Goal: Information Seeking & Learning: Learn about a topic

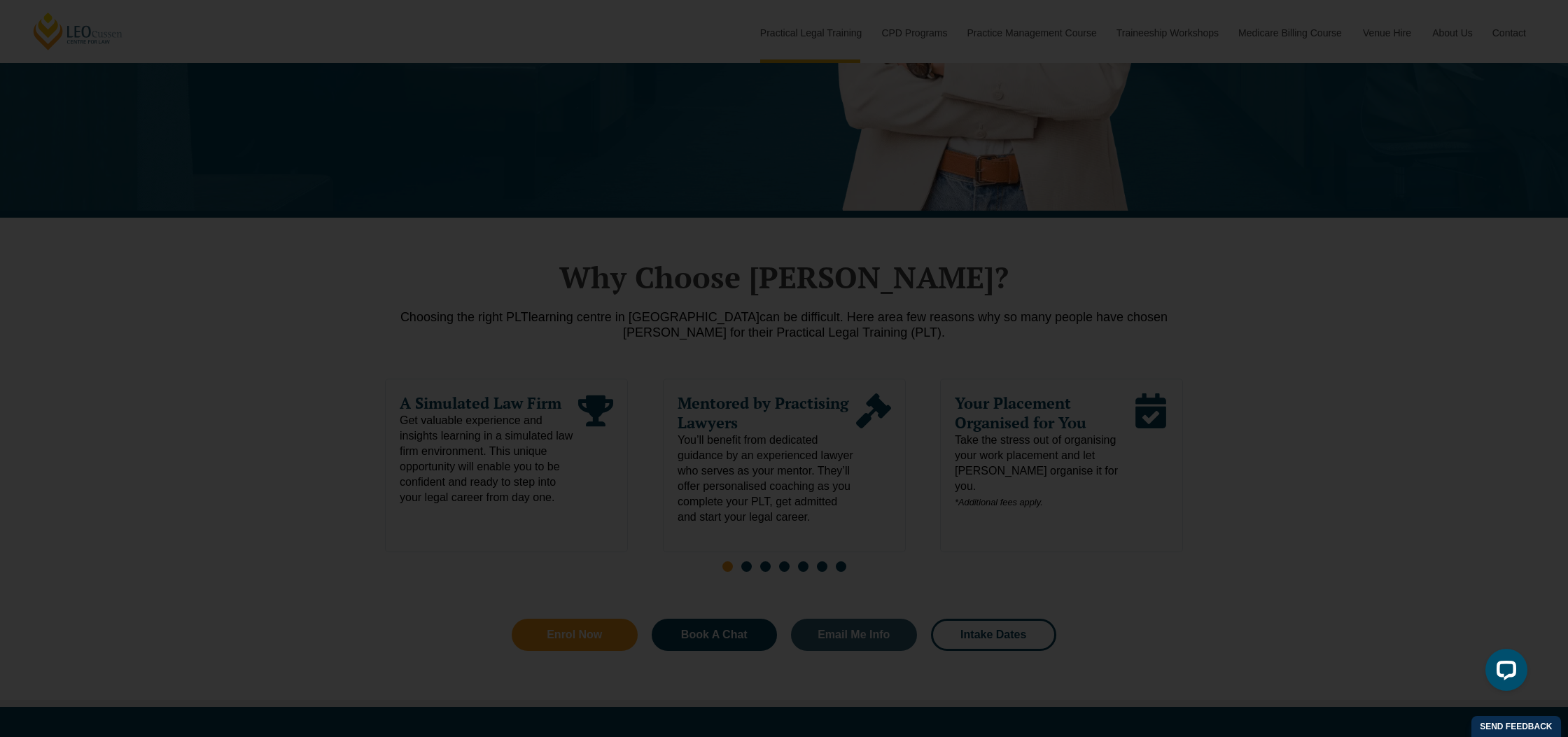
scroll to position [494, 0]
click at [988, 231] on use "Close" at bounding box center [987, 228] width 20 height 20
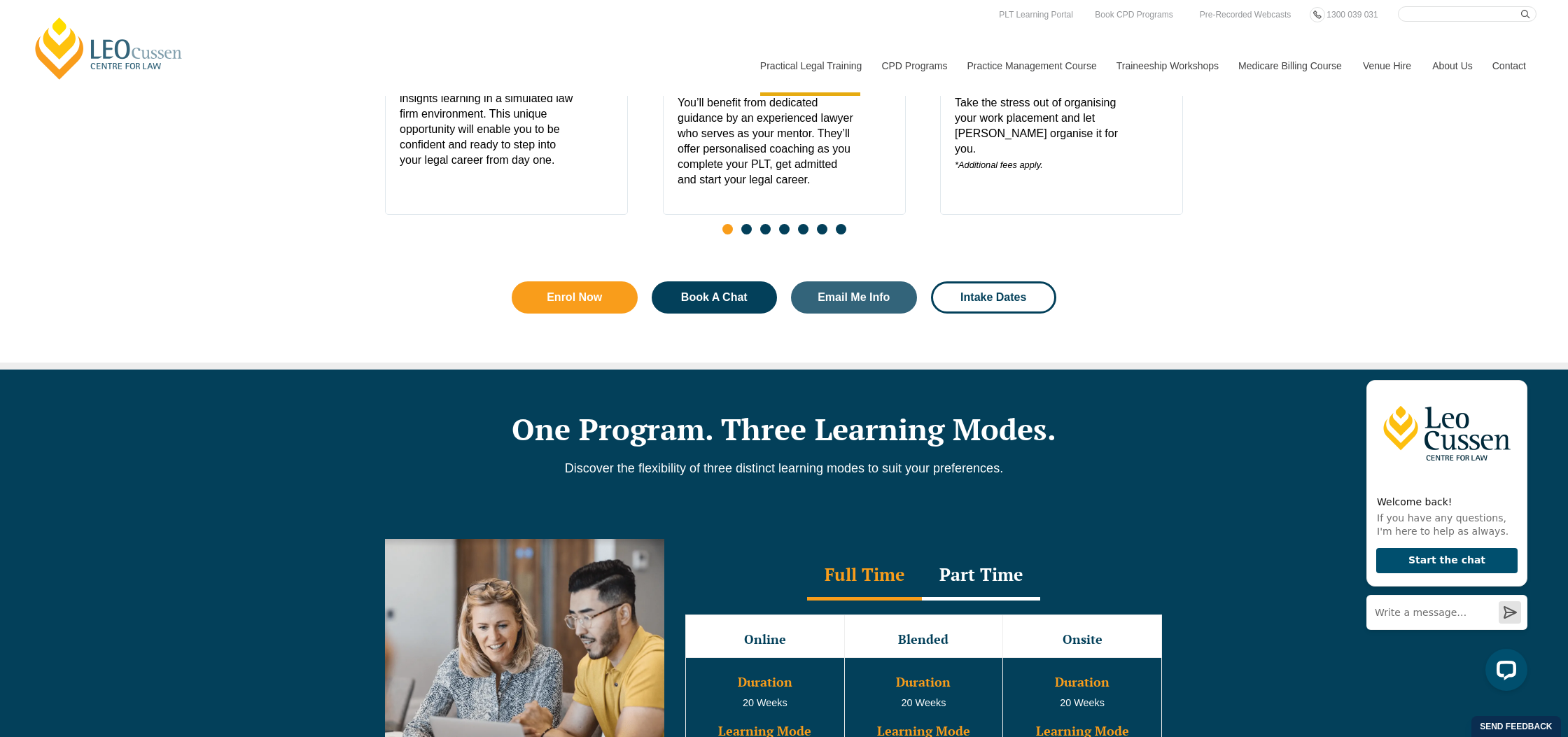
scroll to position [831, 0]
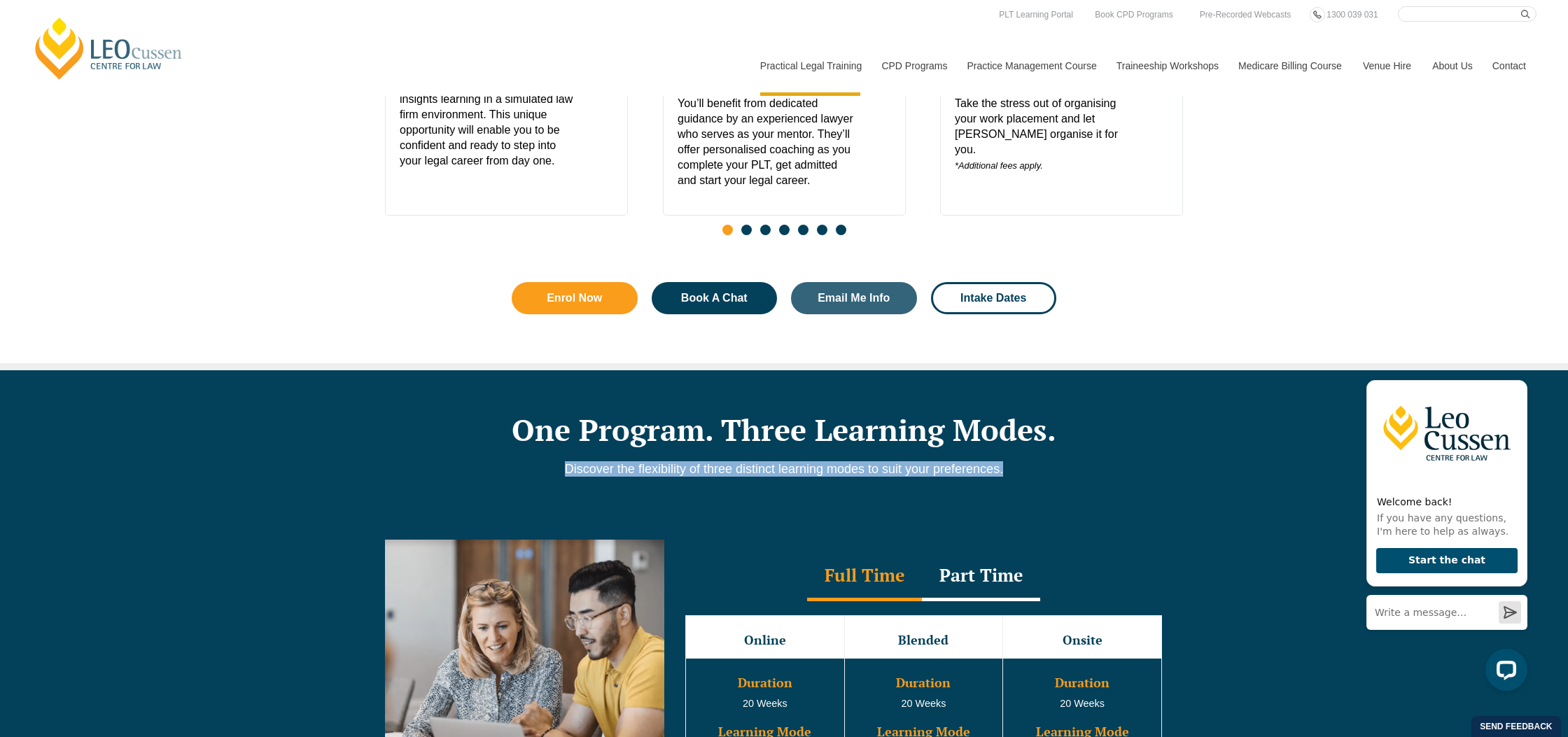
drag, startPoint x: 1004, startPoint y: 478, endPoint x: 564, endPoint y: 470, distance: 440.1
click at [563, 470] on p "Discover the flexibility of three distinct learning modes to suit your preferen…" at bounding box center [783, 468] width 797 height 15
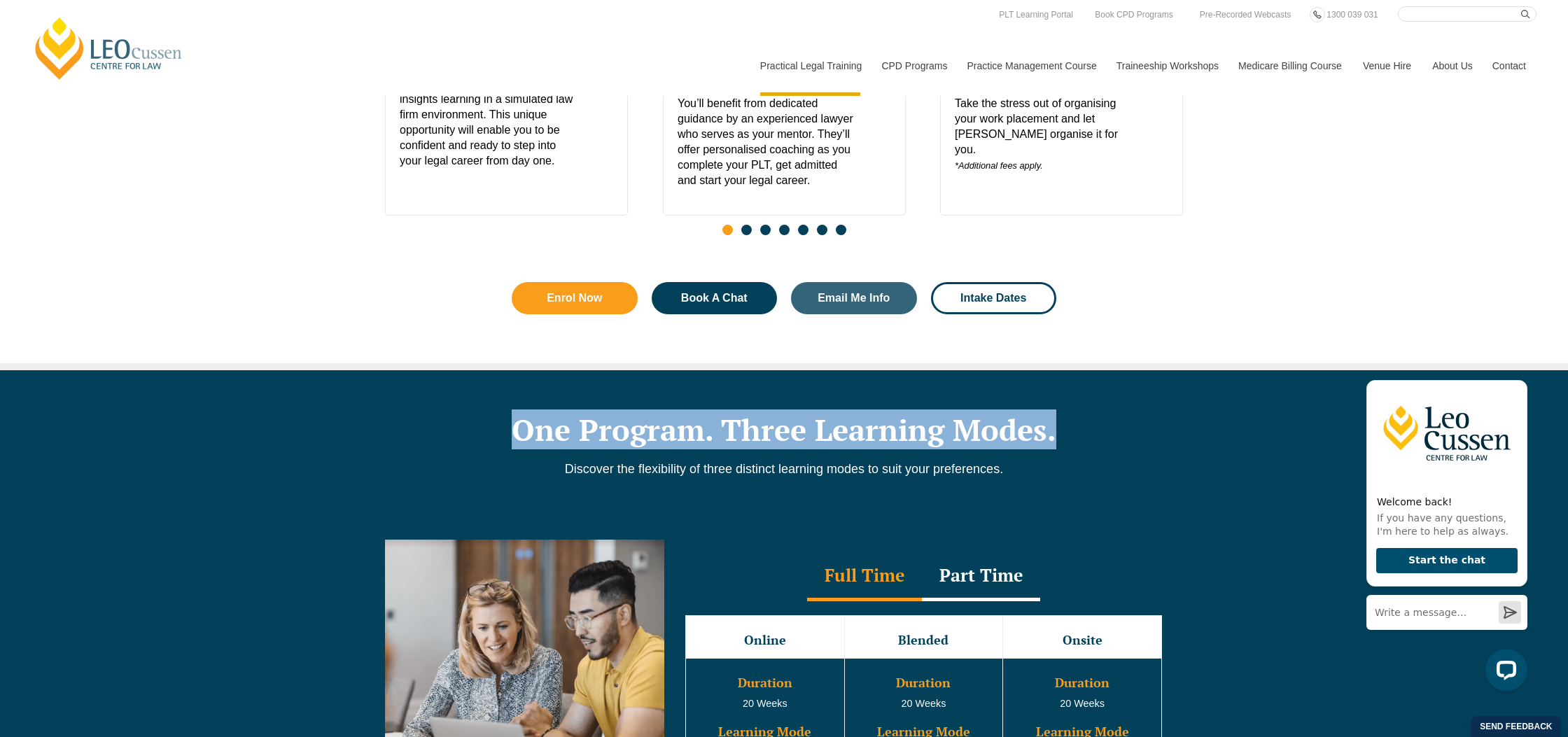
drag, startPoint x: 1038, startPoint y: 440, endPoint x: 522, endPoint y: 428, distance: 516.1
click at [522, 428] on h2 "One Program. Three Learning Modes." at bounding box center [783, 430] width 797 height 35
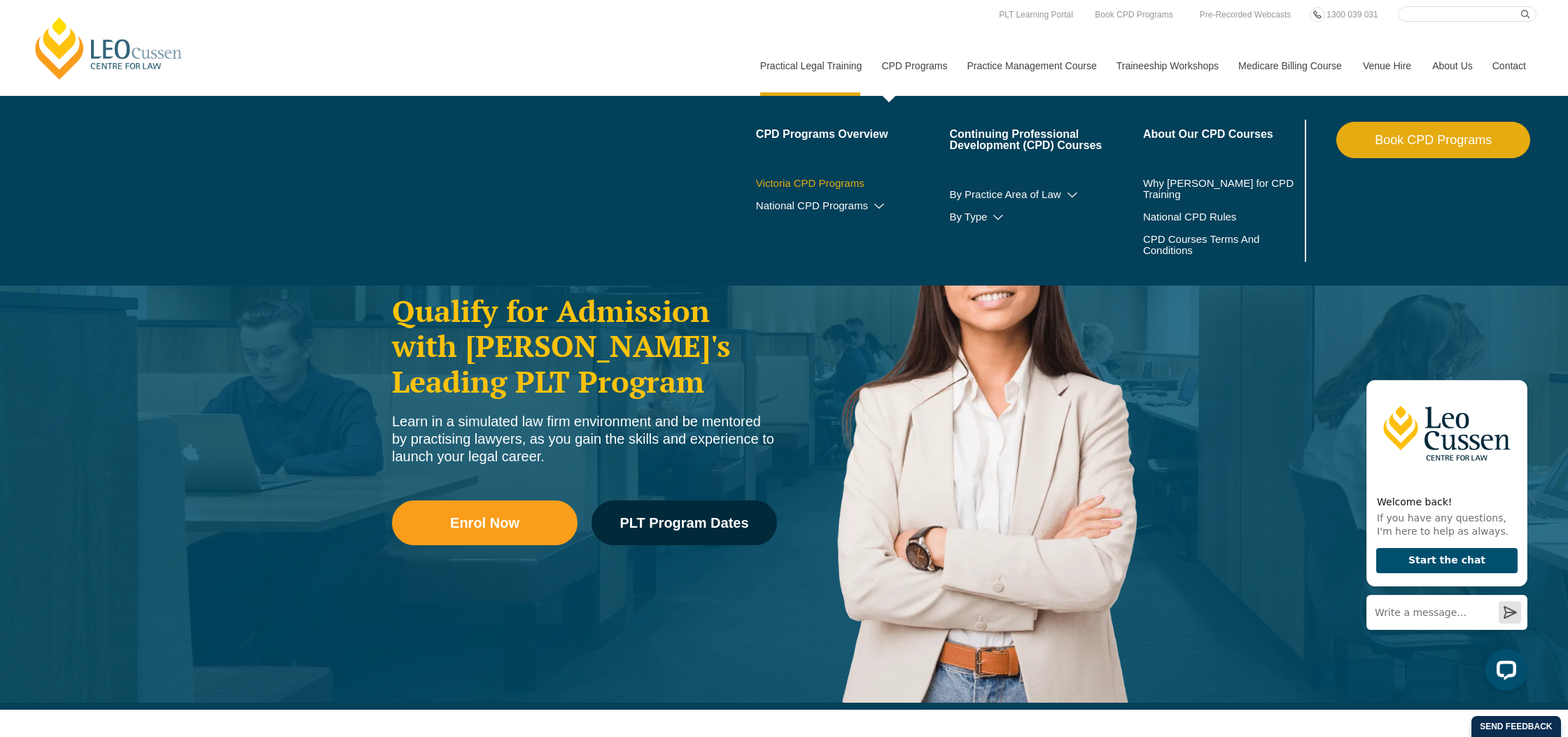
scroll to position [4, 0]
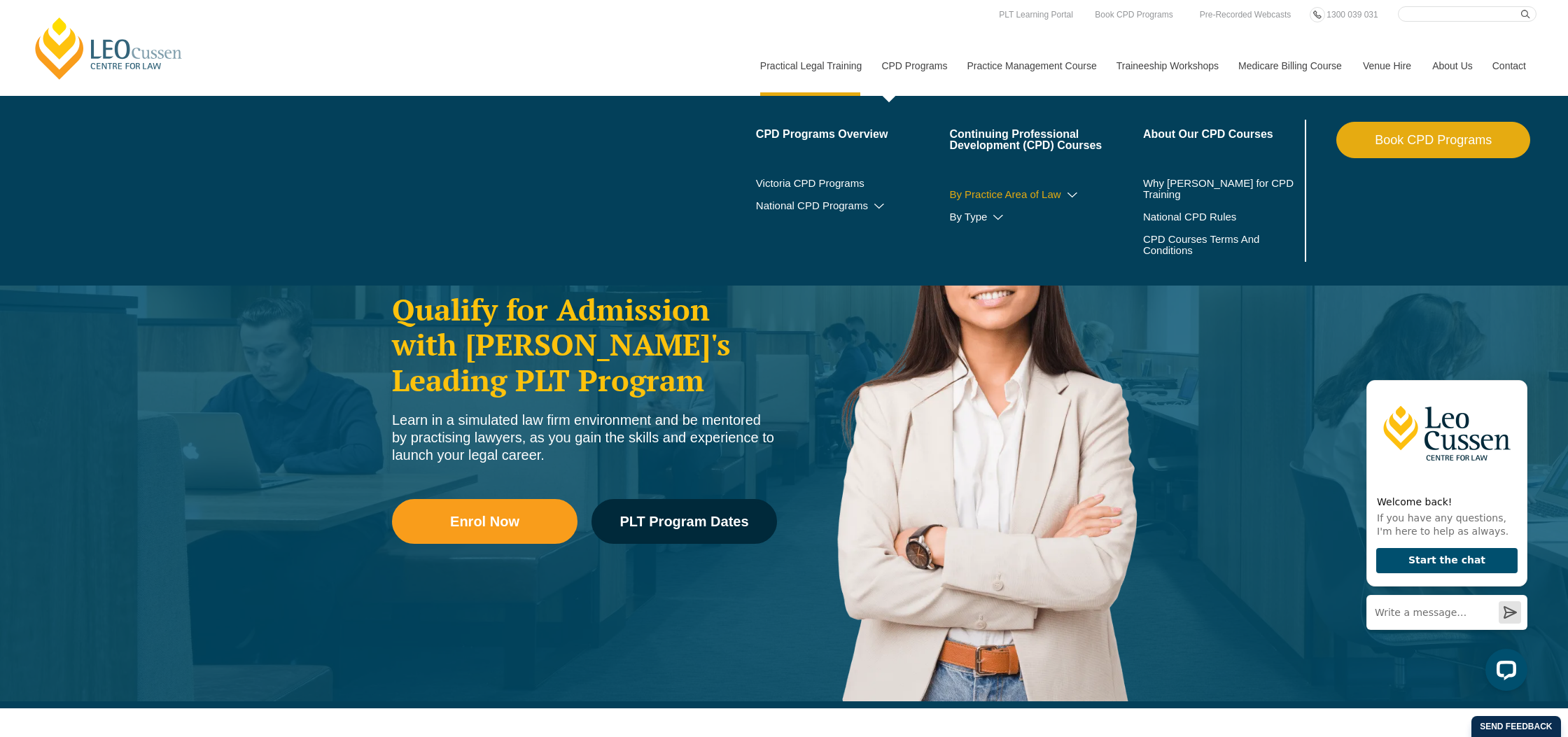
click at [974, 194] on link "By Practice Area of Law" at bounding box center [1045, 194] width 194 height 12
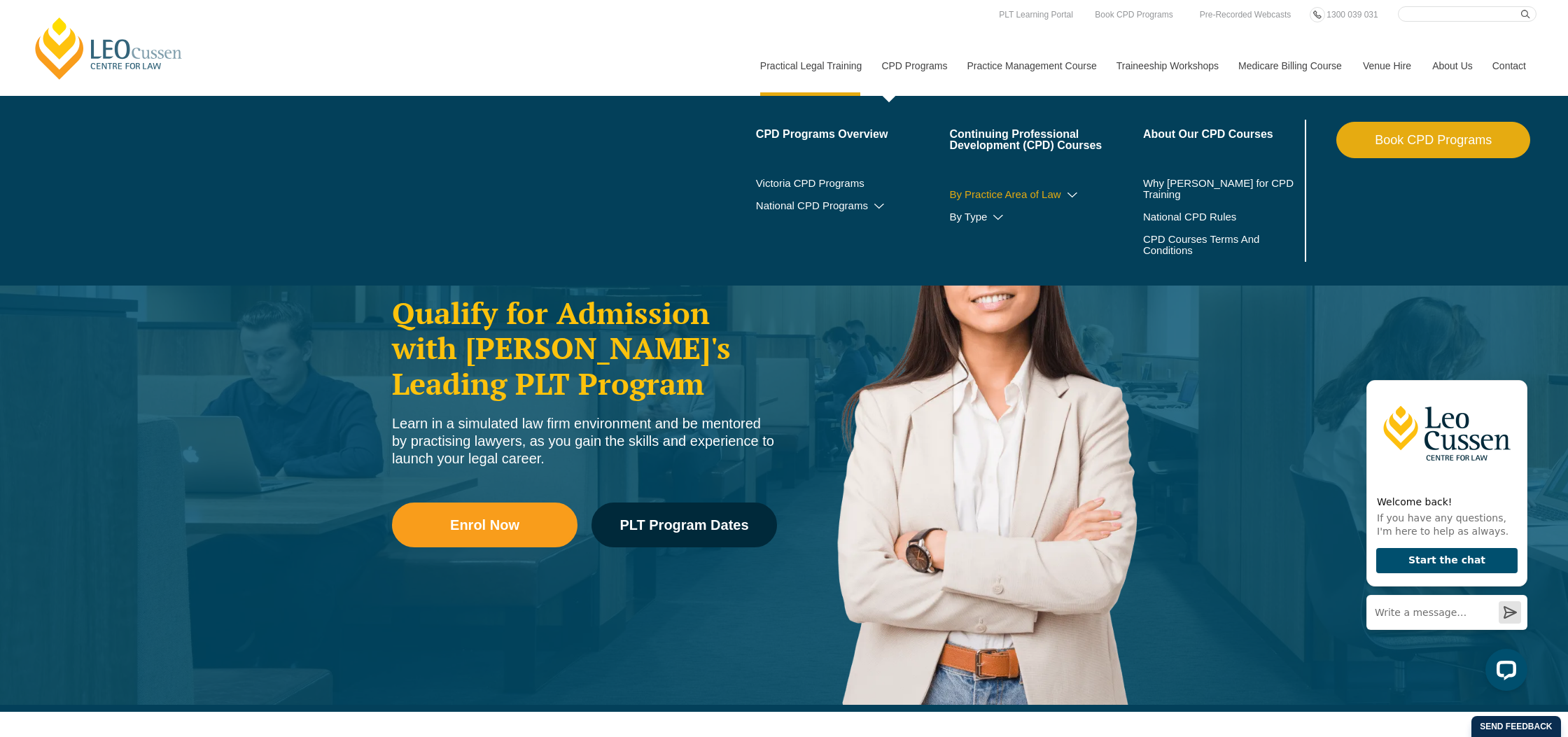
click at [1065, 195] on icon at bounding box center [1072, 195] width 14 height 10
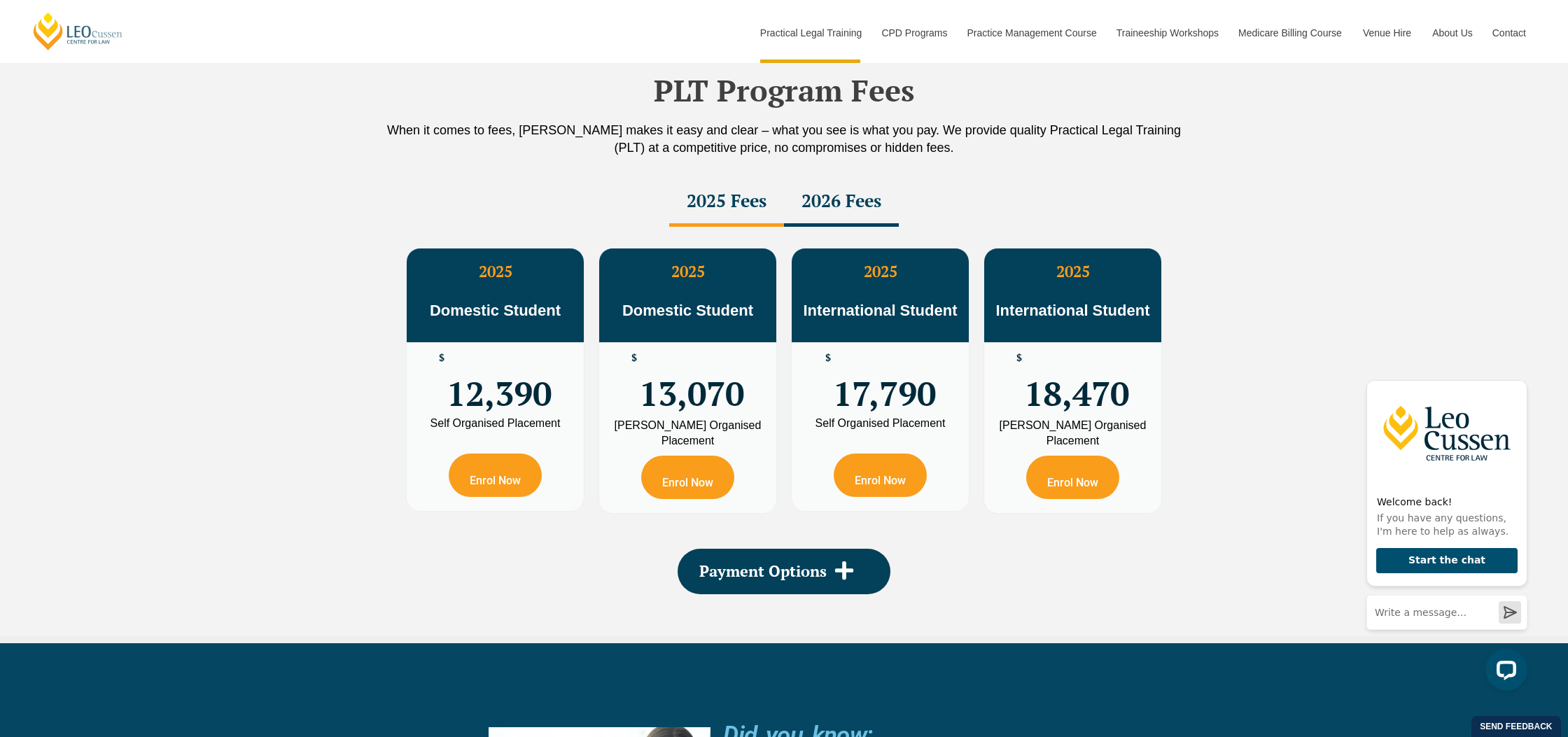
scroll to position [2430, 0]
click at [825, 211] on div "2026 Fees" at bounding box center [841, 201] width 115 height 49
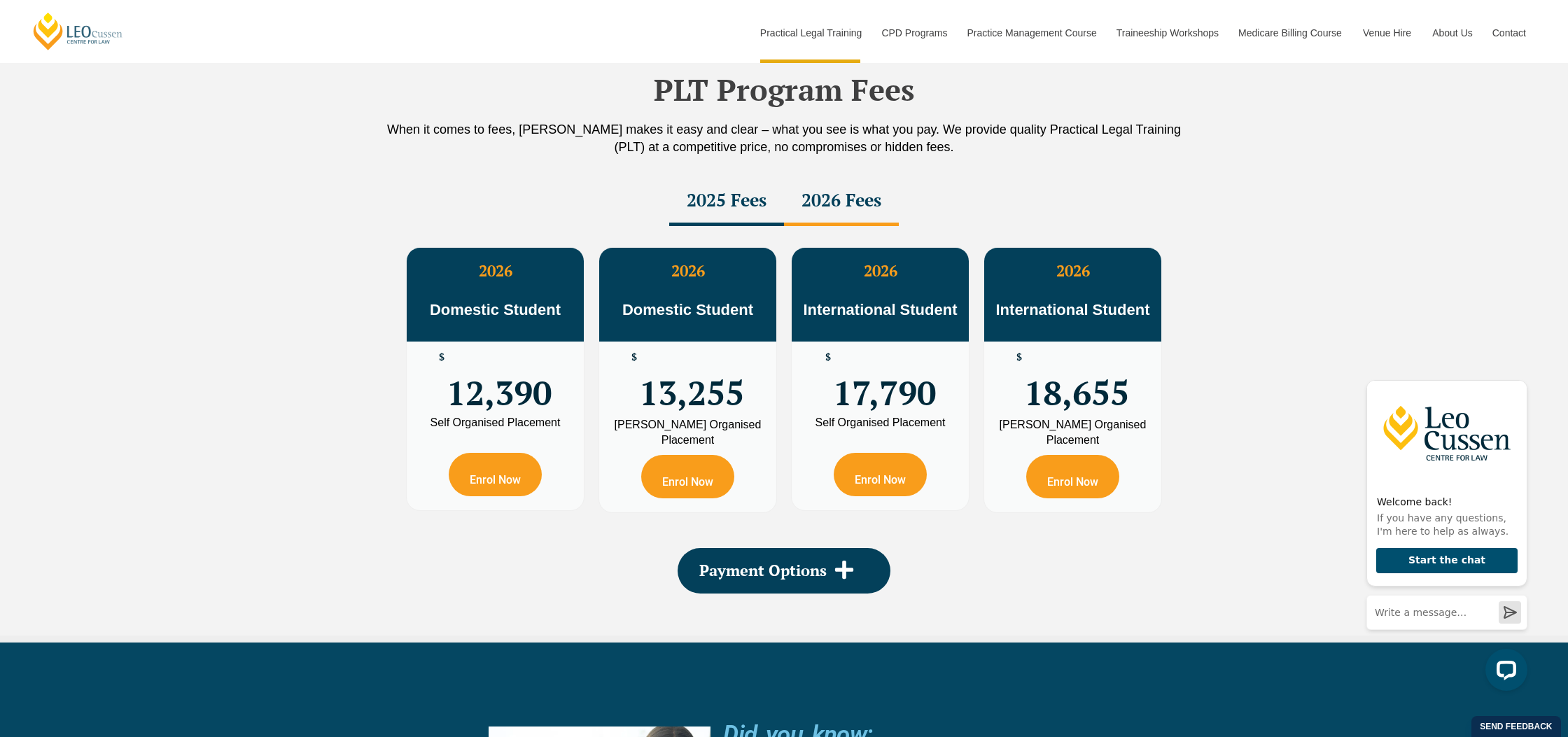
click at [746, 207] on div "2025 Fees" at bounding box center [727, 201] width 115 height 49
click at [843, 201] on div "2026 Fees" at bounding box center [841, 201] width 115 height 49
click at [728, 203] on div "2025 Fees" at bounding box center [727, 201] width 115 height 49
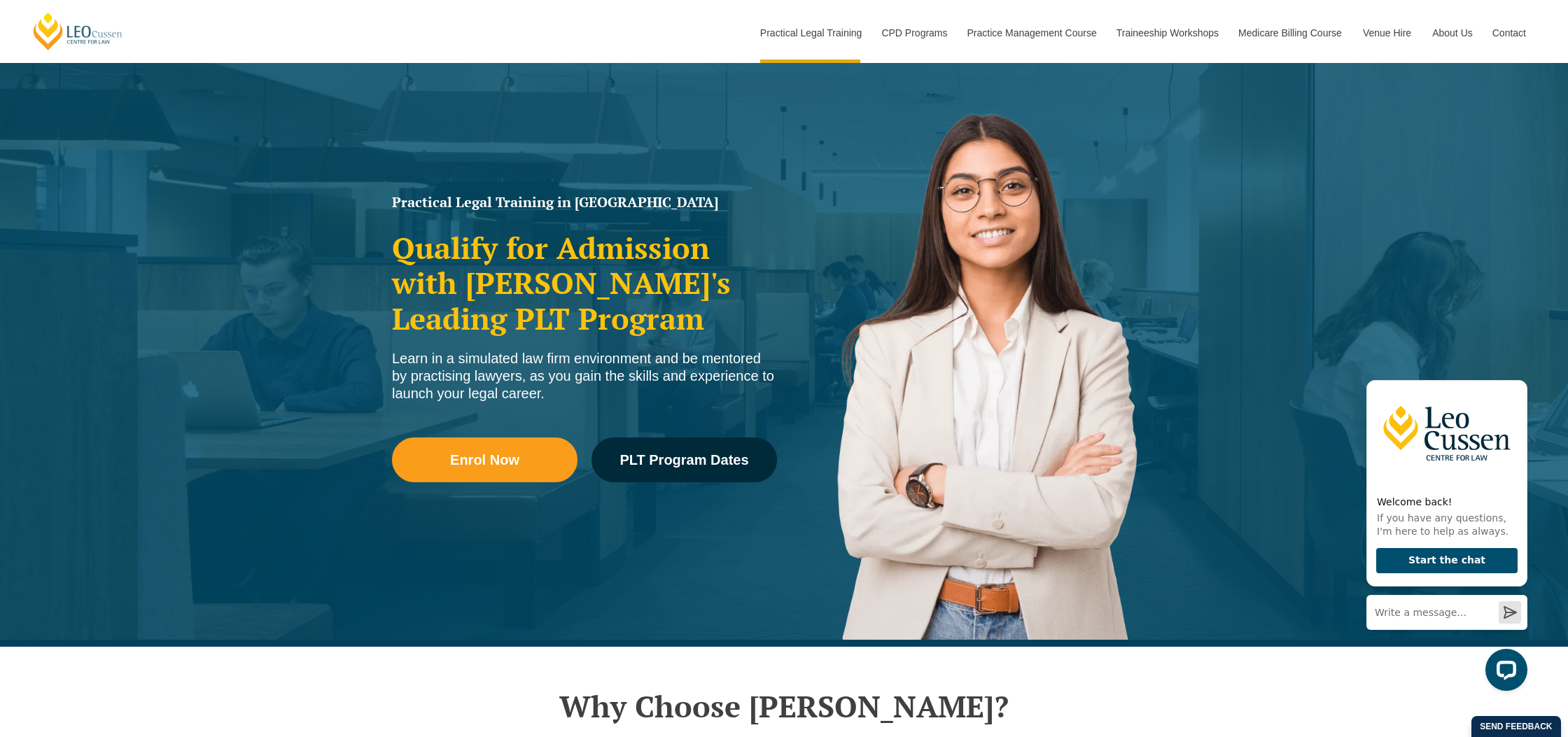
scroll to position [0, 0]
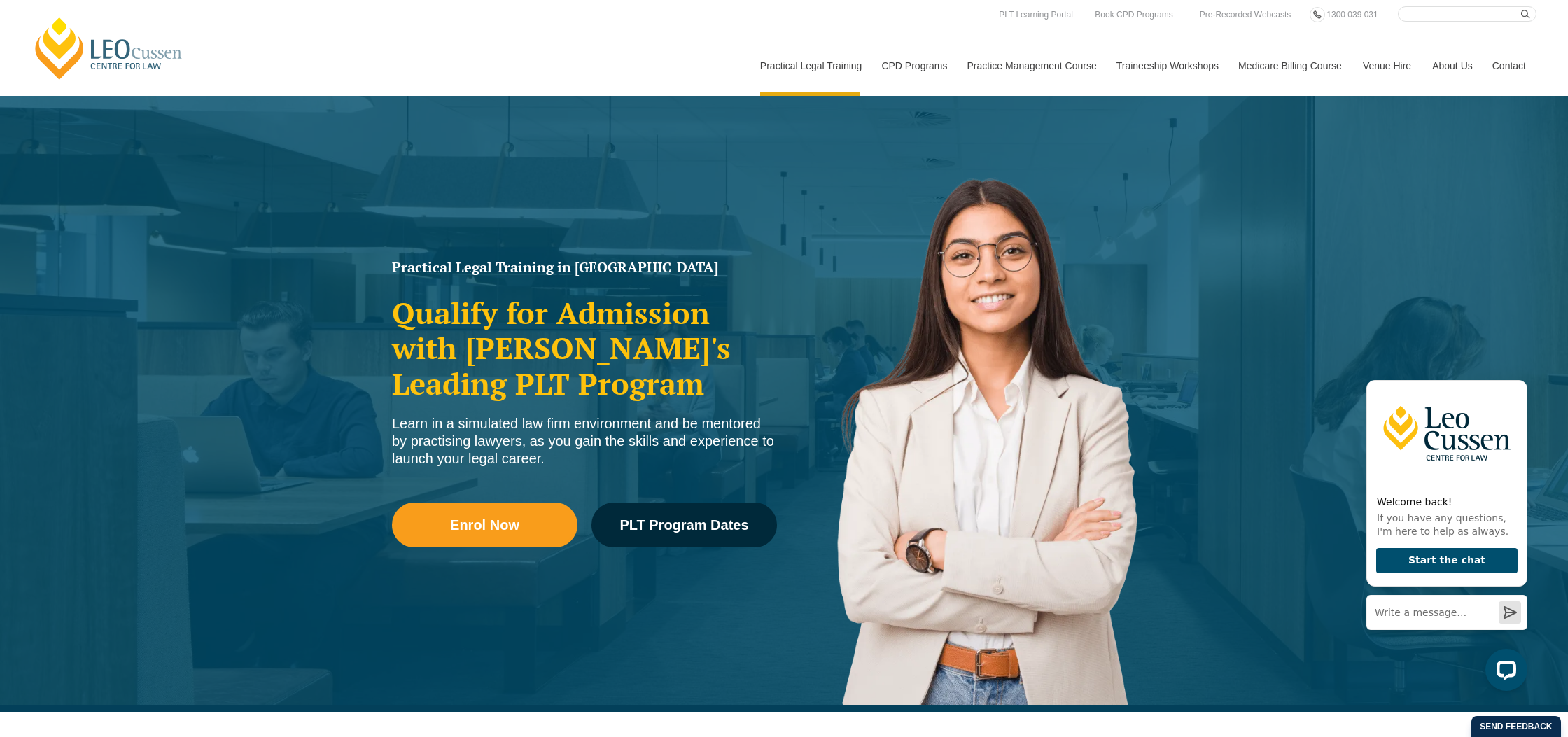
click at [1414, 18] on input "Search here" at bounding box center [1467, 13] width 139 height 15
type input "virtual internship"
click at [1521, 6] on button "submit" at bounding box center [1528, 13] width 15 height 15
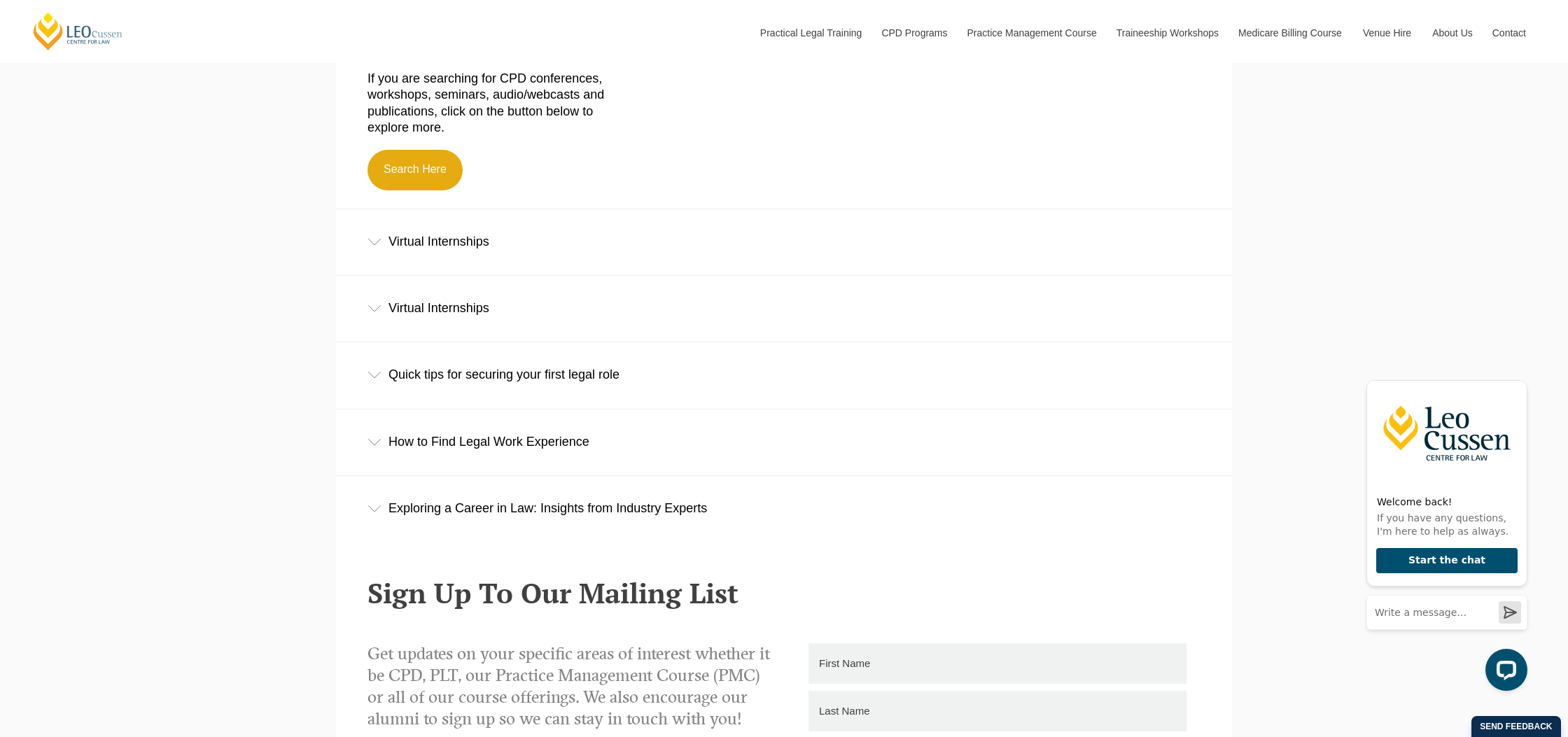
scroll to position [613, 0]
click at [378, 243] on icon at bounding box center [375, 243] width 14 height 7
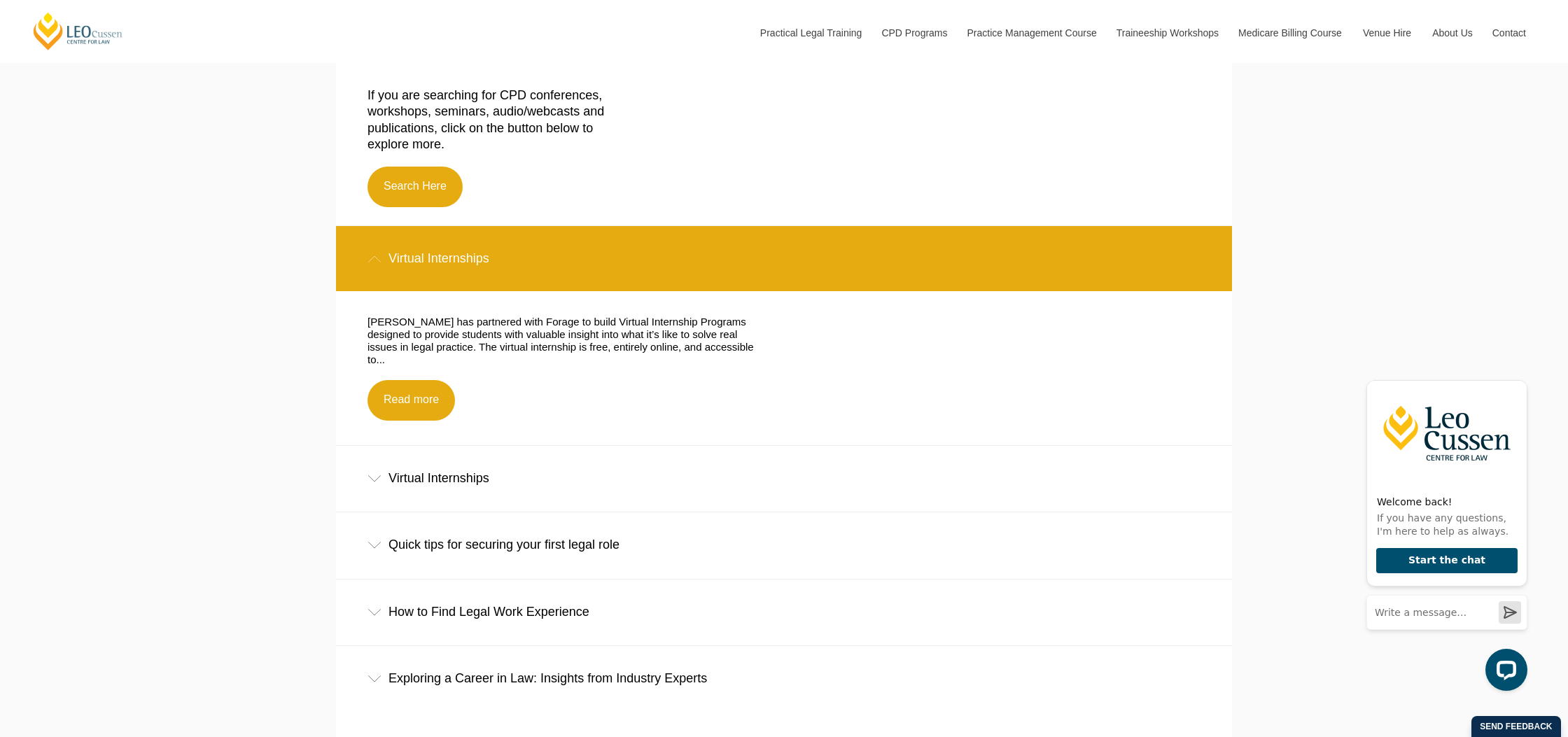
scroll to position [593, 0]
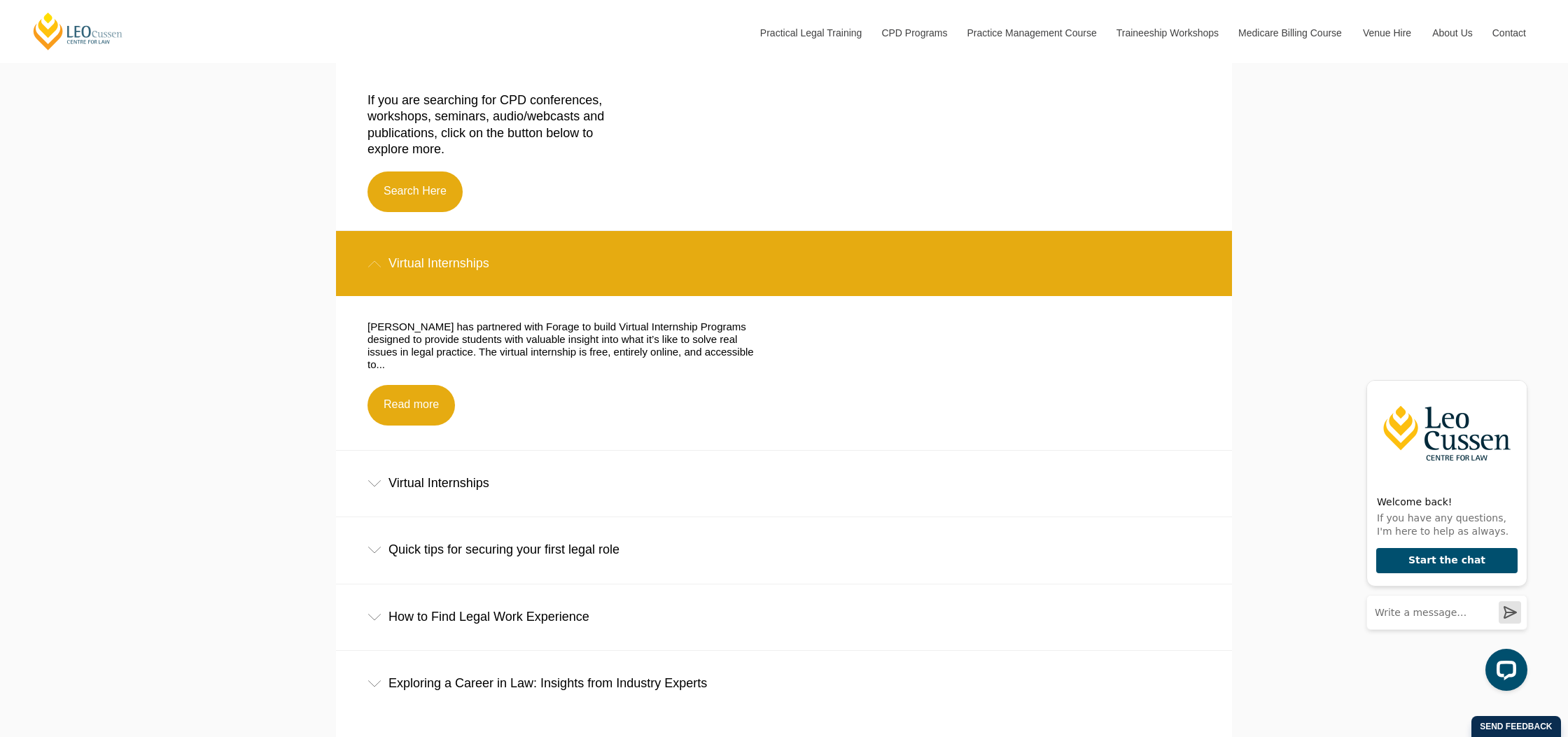
click at [376, 480] on icon at bounding box center [375, 484] width 14 height 7
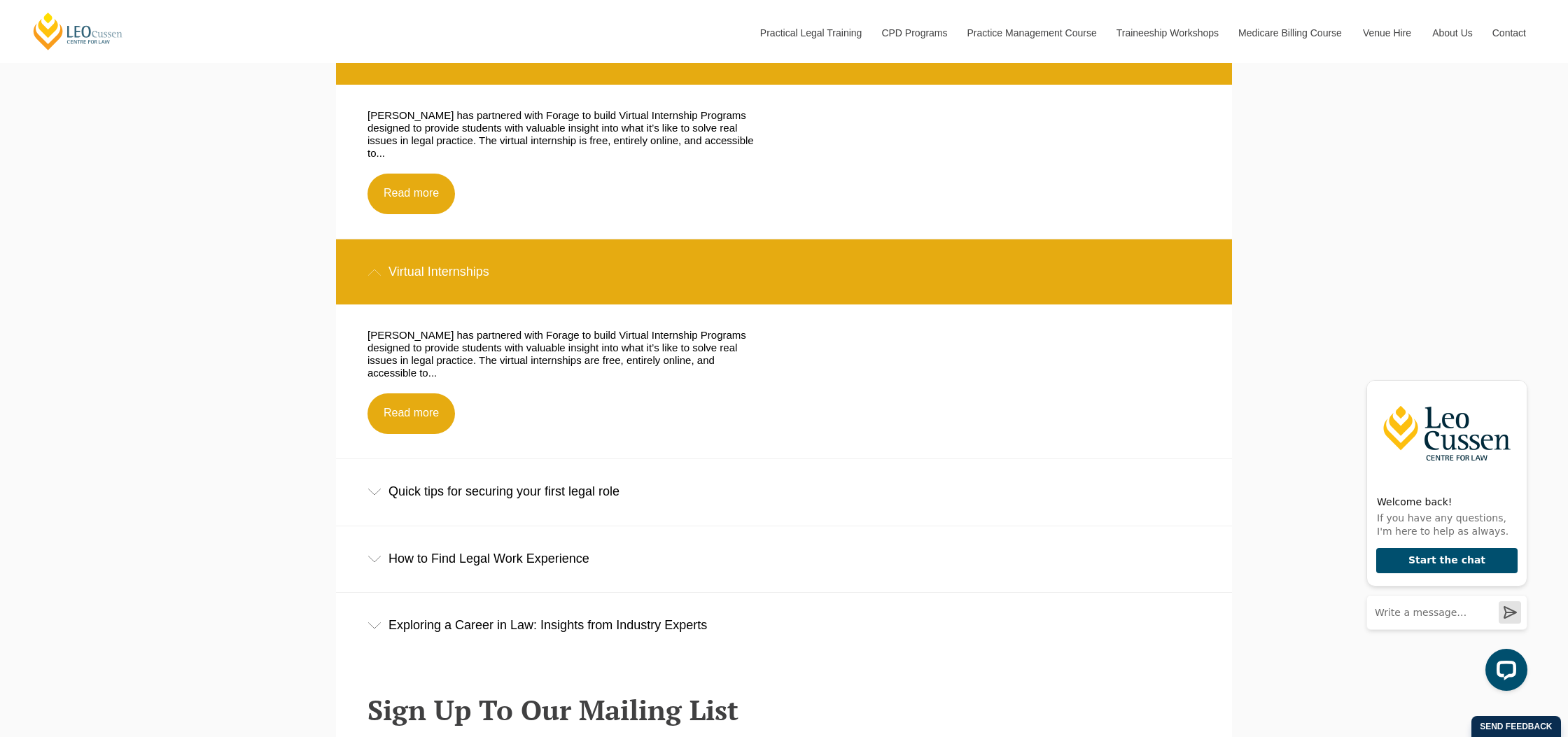
scroll to position [804, 0]
click at [375, 488] on icon at bounding box center [375, 492] width 14 height 7
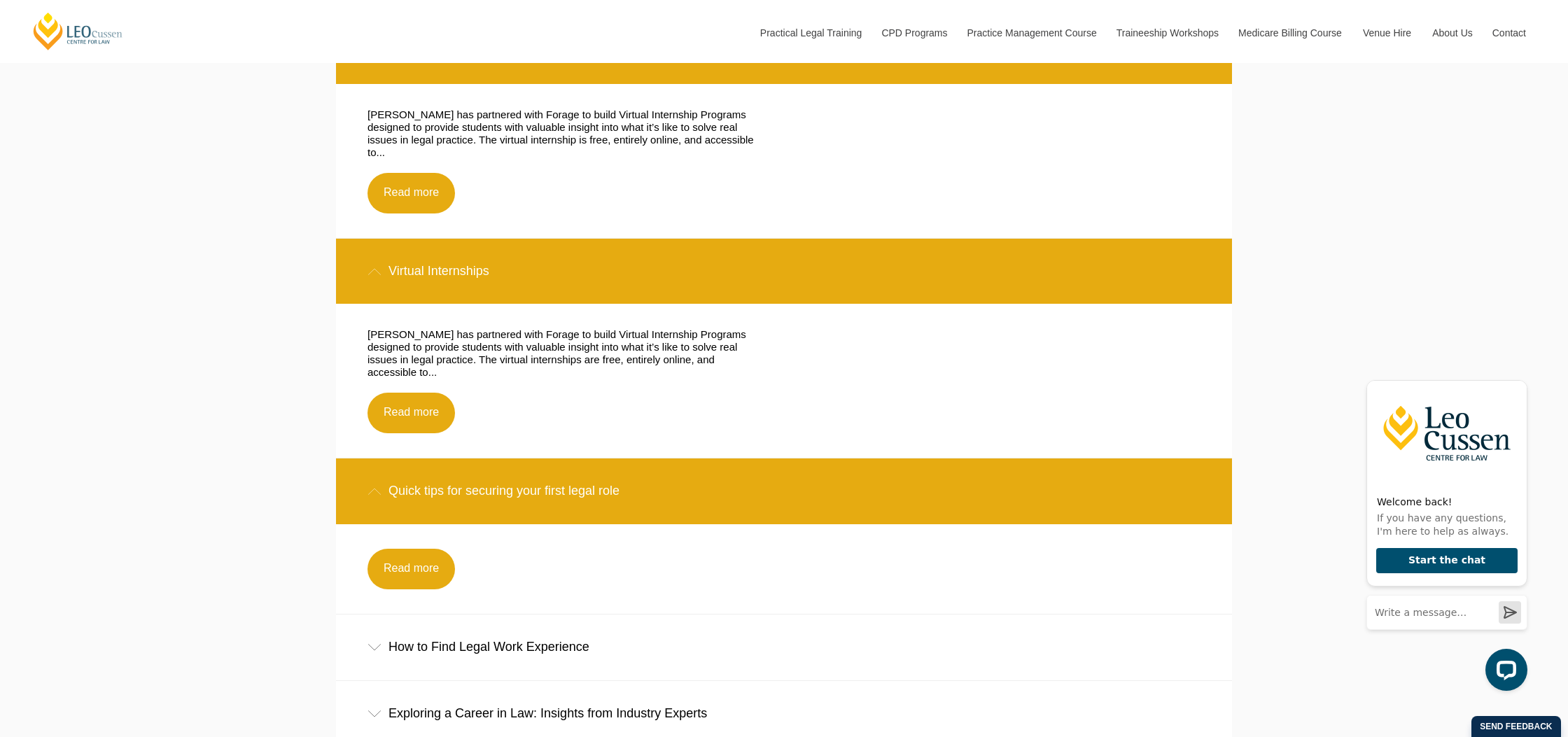
click at [375, 488] on icon at bounding box center [375, 492] width 14 height 7
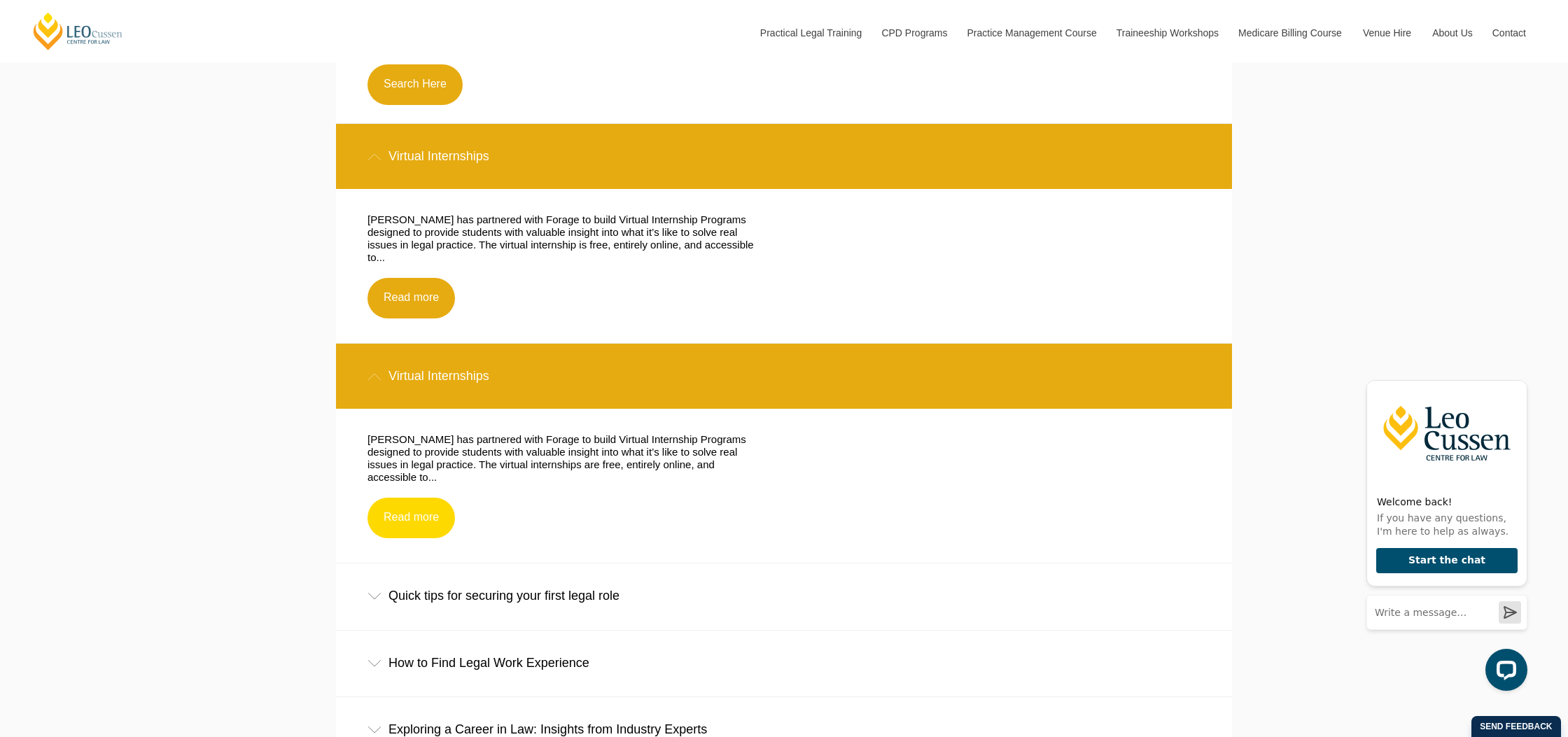
scroll to position [698, 0]
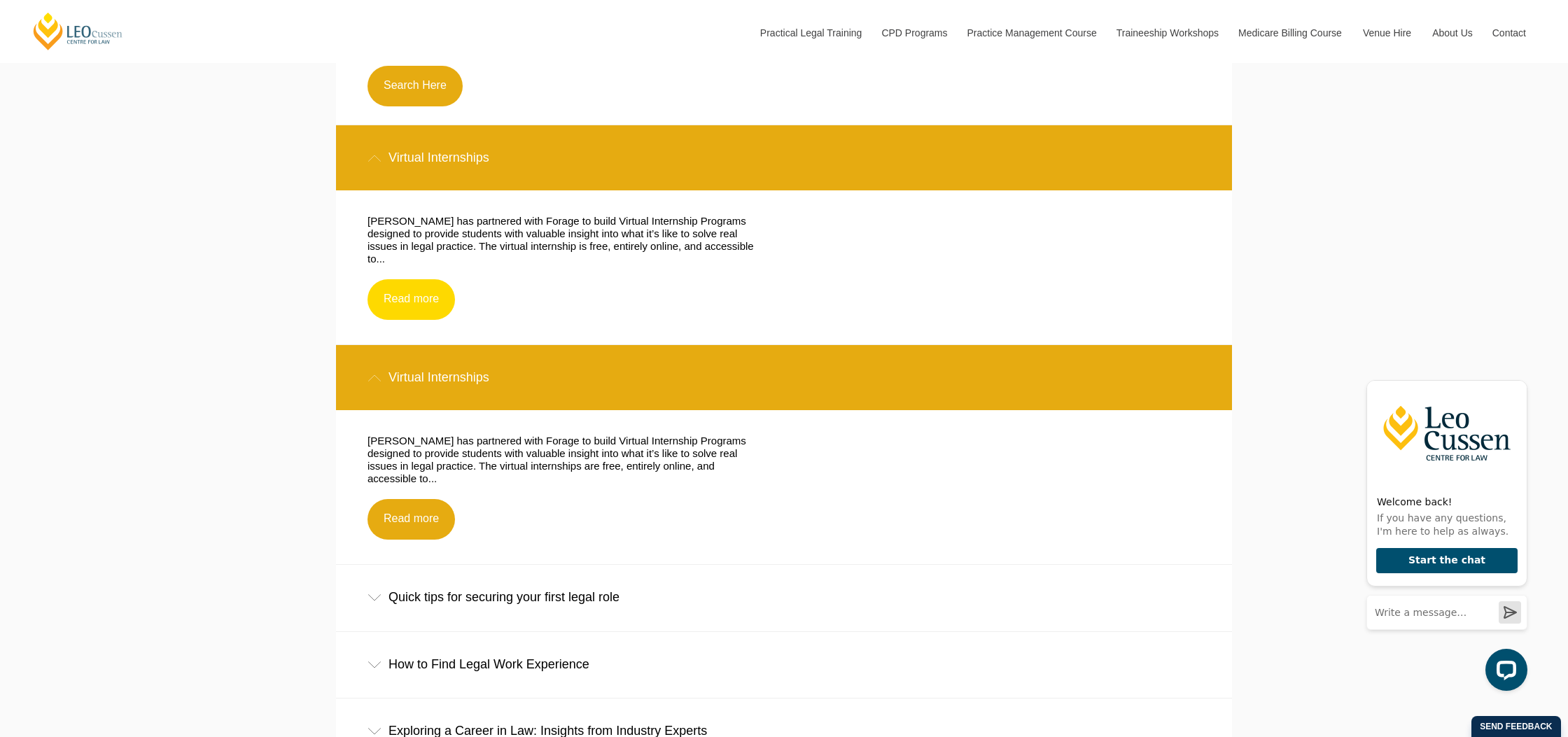
click at [409, 295] on link "Read more" at bounding box center [412, 299] width 88 height 40
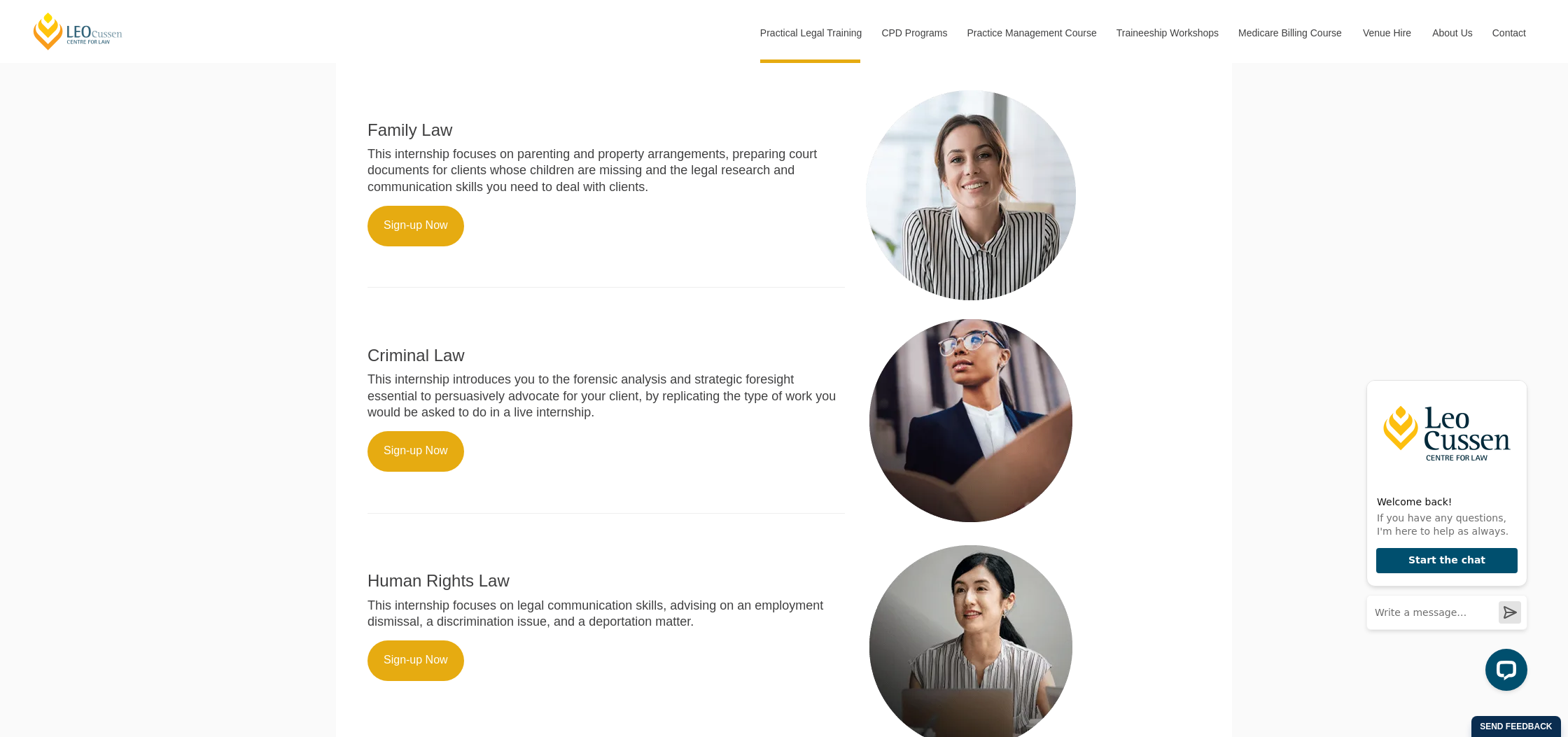
scroll to position [712, 0]
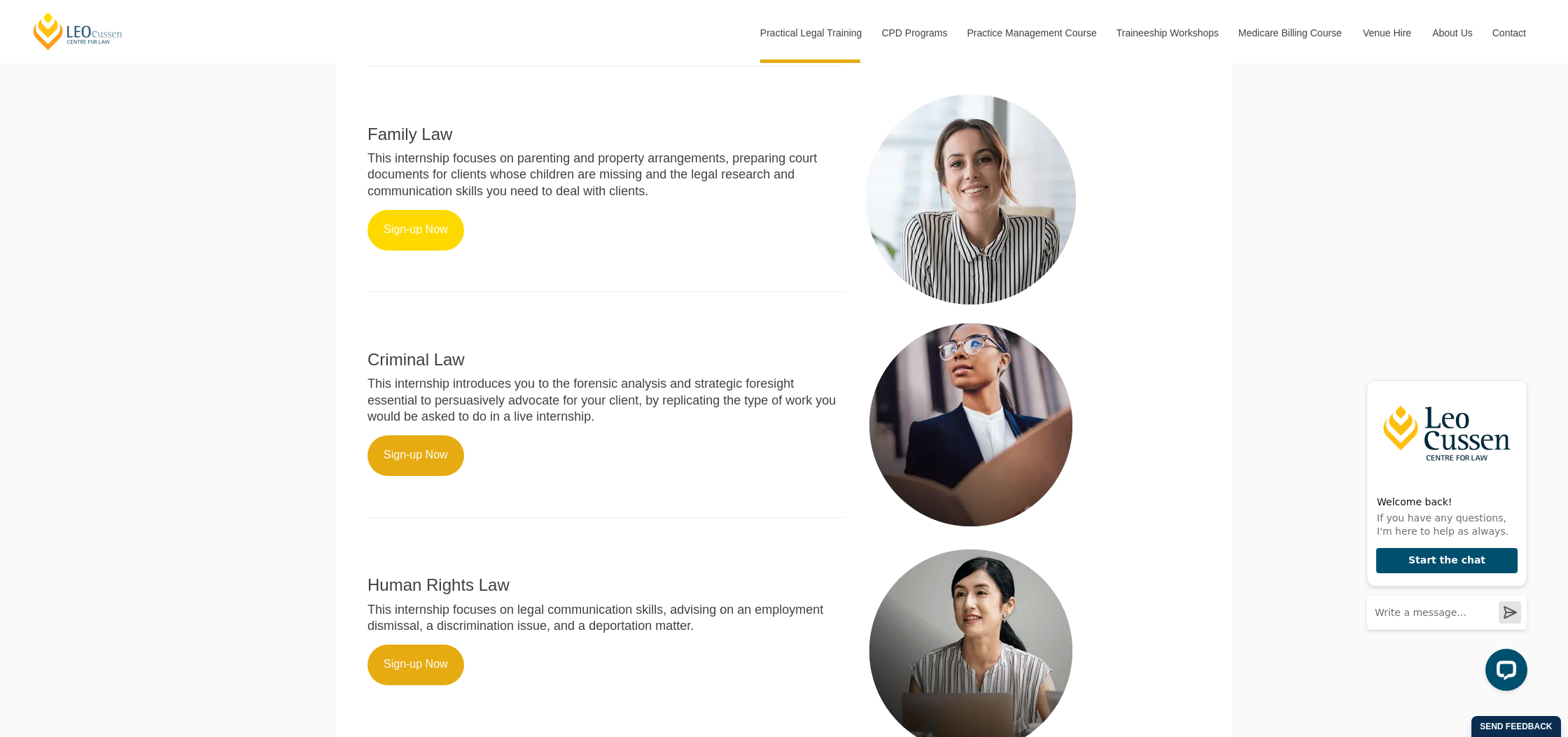
click at [417, 218] on link "Sign-up Now" at bounding box center [416, 230] width 97 height 40
